Goal: Register for event/course

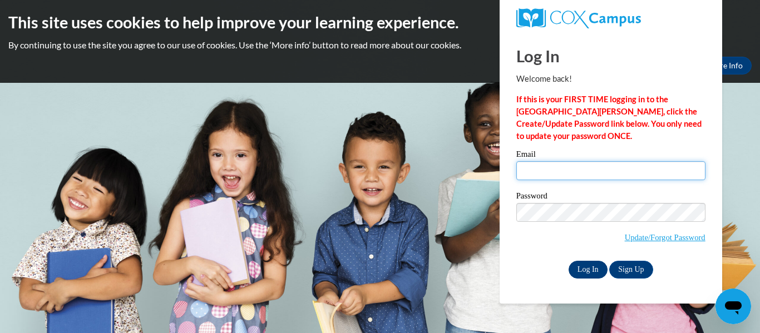
type input "jayleanncruz@gmail.com"
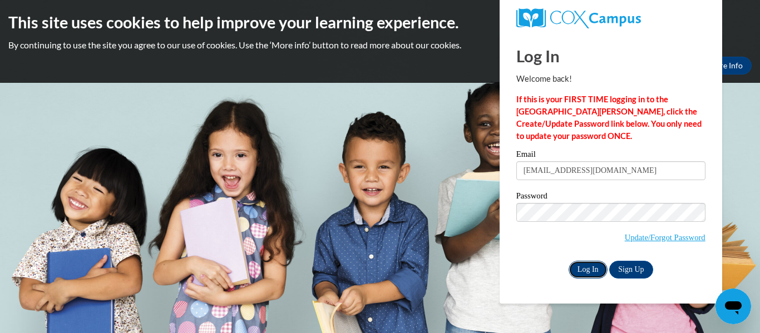
click at [585, 269] on input "Log In" at bounding box center [588, 270] width 39 height 18
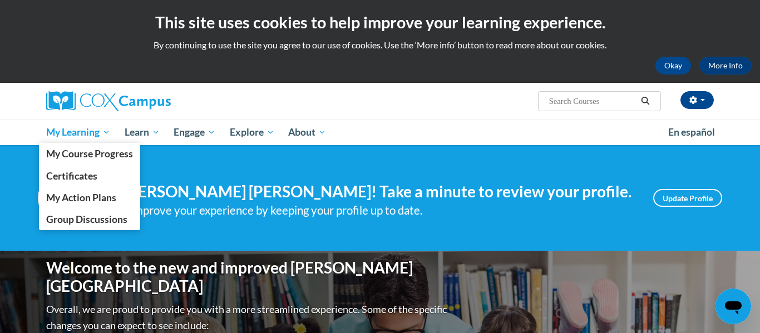
click at [80, 126] on span "My Learning" at bounding box center [78, 132] width 64 height 13
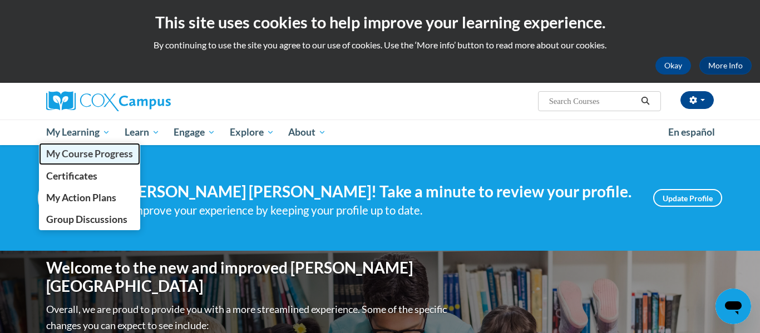
click at [100, 151] on span "My Course Progress" at bounding box center [89, 154] width 87 height 12
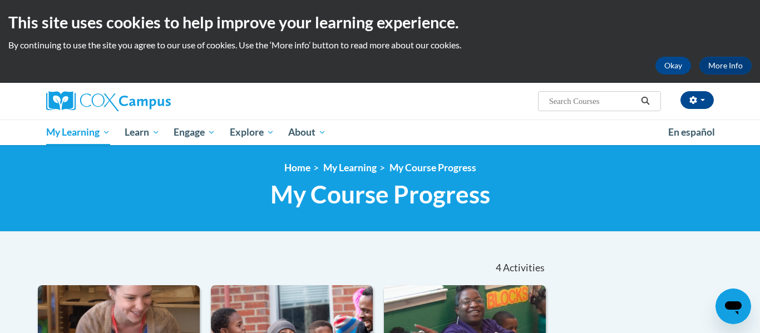
click at [599, 101] on input "Search..." at bounding box center [592, 101] width 89 height 13
type input "b"
type input "Building world knowledge"
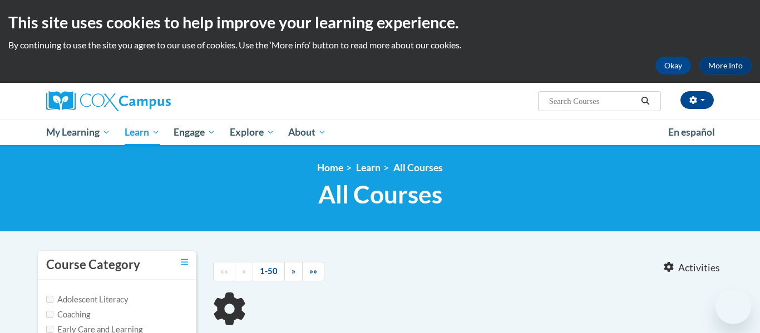
type input "Building world knowledge"
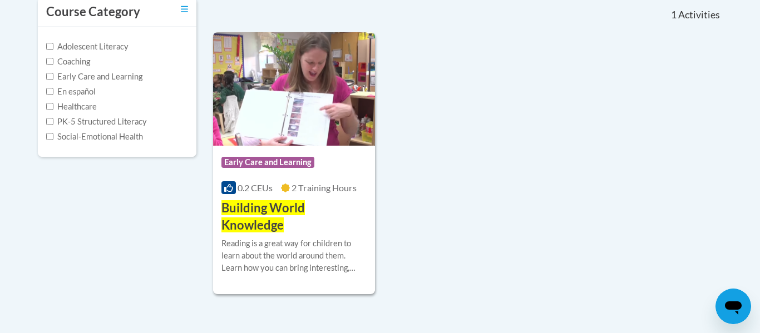
scroll to position [237, 0]
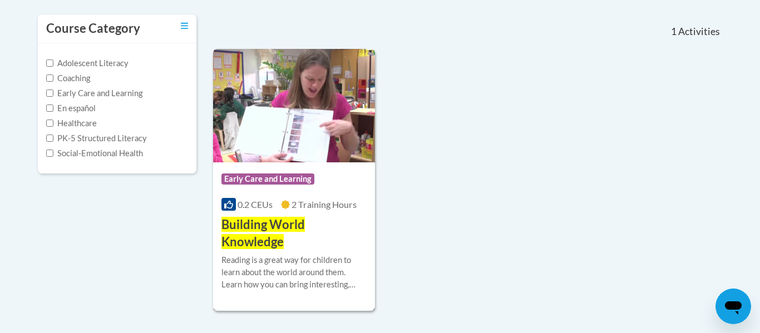
click at [294, 220] on span "Building World Knowledge" at bounding box center [263, 233] width 83 height 32
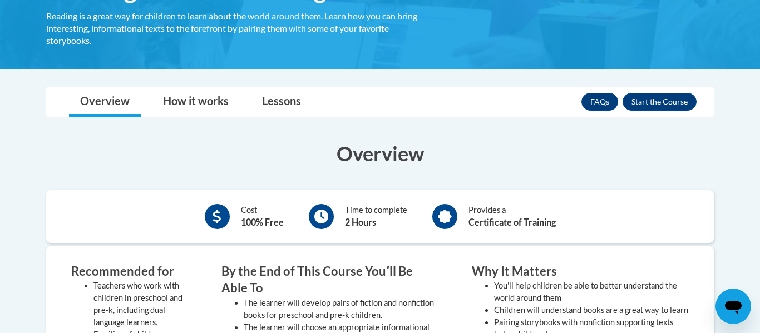
scroll to position [222, 0]
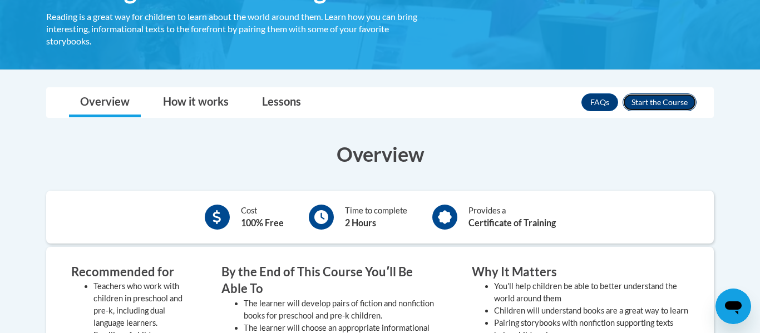
click at [664, 100] on button "Enroll" at bounding box center [660, 102] width 74 height 18
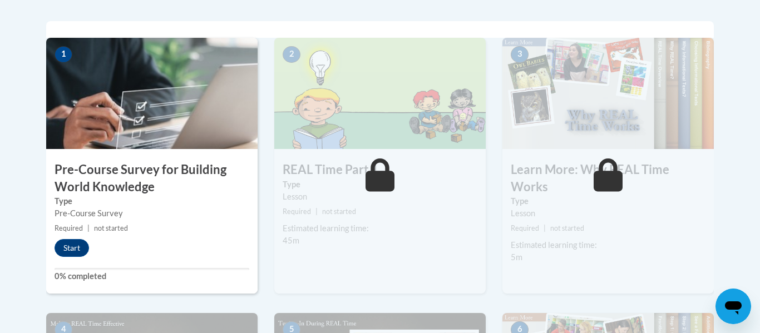
scroll to position [352, 0]
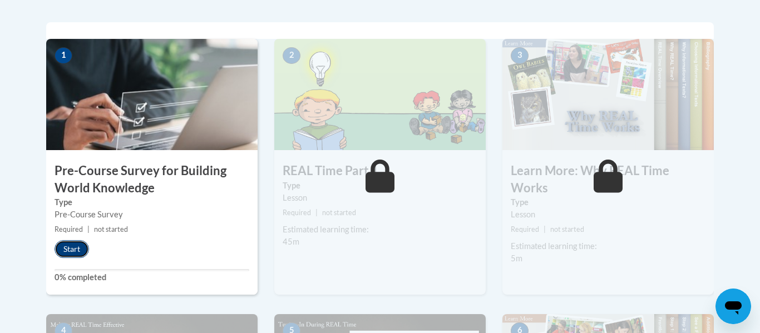
click at [67, 256] on button "Start" at bounding box center [72, 249] width 35 height 18
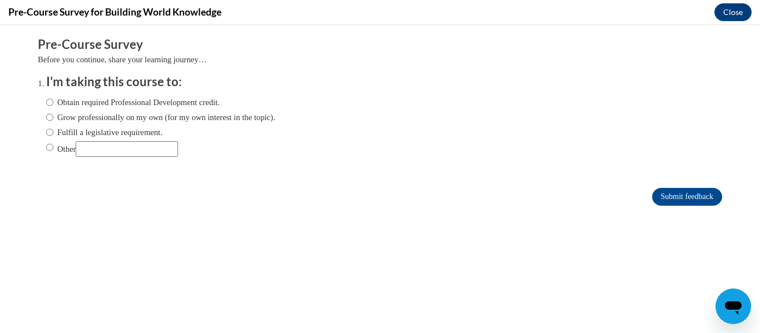
scroll to position [0, 0]
click at [48, 102] on input "Obtain required Professional Development credit." at bounding box center [49, 102] width 7 height 12
radio input "true"
click at [663, 200] on input "Submit feedback" at bounding box center [687, 197] width 70 height 18
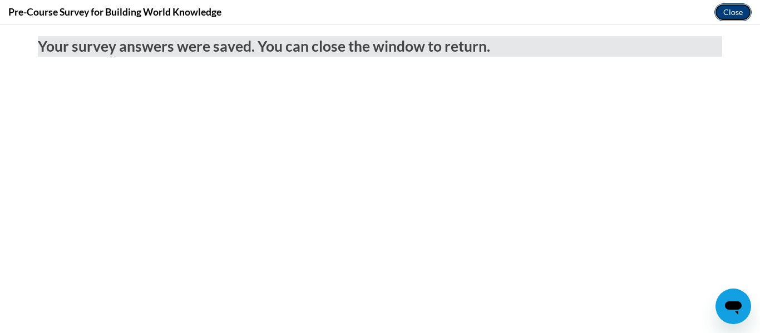
click at [718, 16] on button "Close" at bounding box center [733, 12] width 37 height 18
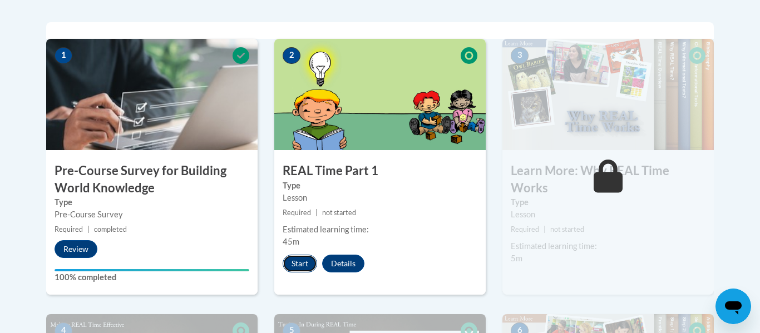
click at [303, 265] on button "Start" at bounding box center [300, 264] width 35 height 18
